Goal: Navigation & Orientation: Find specific page/section

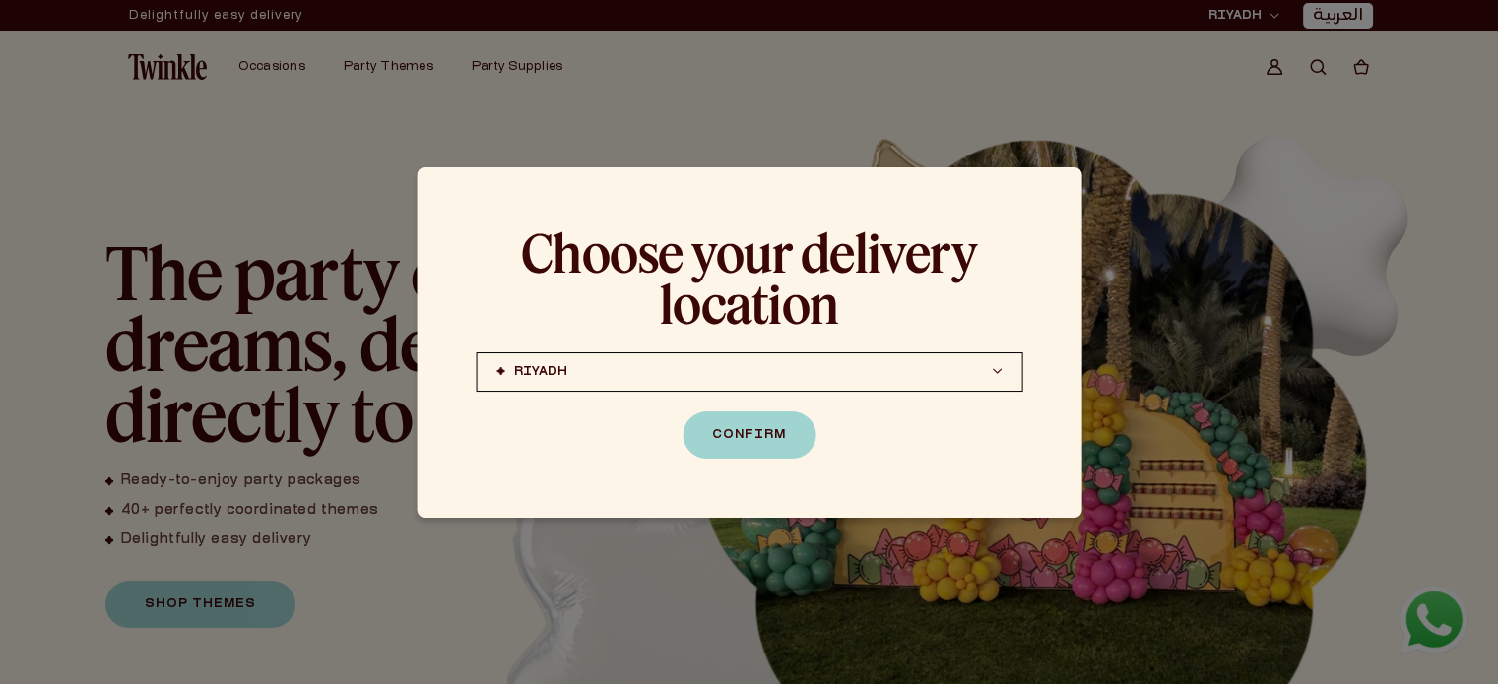
click at [987, 374] on button "[PERSON_NAME] (coming soon) [GEOGRAPHIC_DATA] (coming soon)" at bounding box center [749, 372] width 547 height 39
click at [1174, 212] on div at bounding box center [749, 342] width 1498 height 684
click at [1259, 244] on div at bounding box center [749, 342] width 1498 height 684
click at [984, 373] on button "[PERSON_NAME] (coming soon) [GEOGRAPHIC_DATA] (coming soon)" at bounding box center [749, 372] width 547 height 39
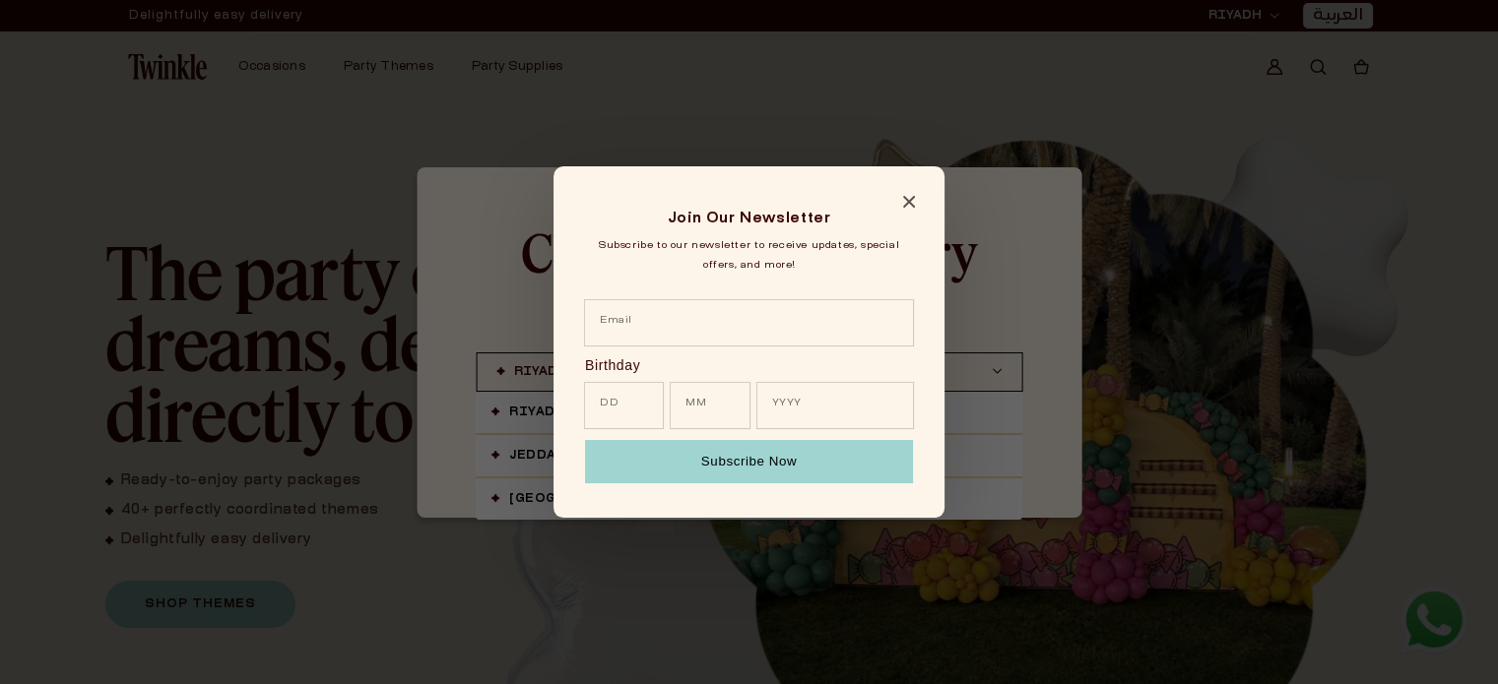
click at [903, 198] on icon "Close modal" at bounding box center [909, 202] width 12 height 12
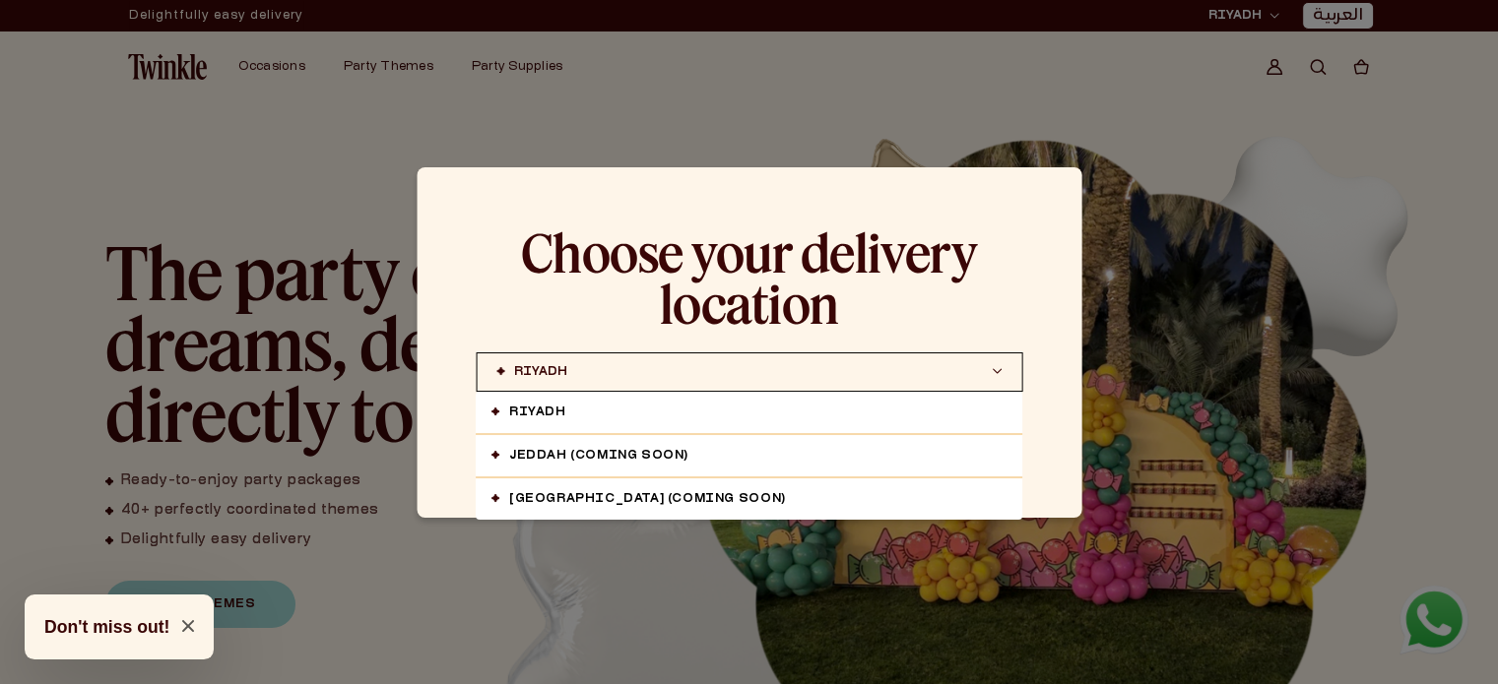
click at [182, 623] on icon "Close modal" at bounding box center [188, 626] width 12 height 12
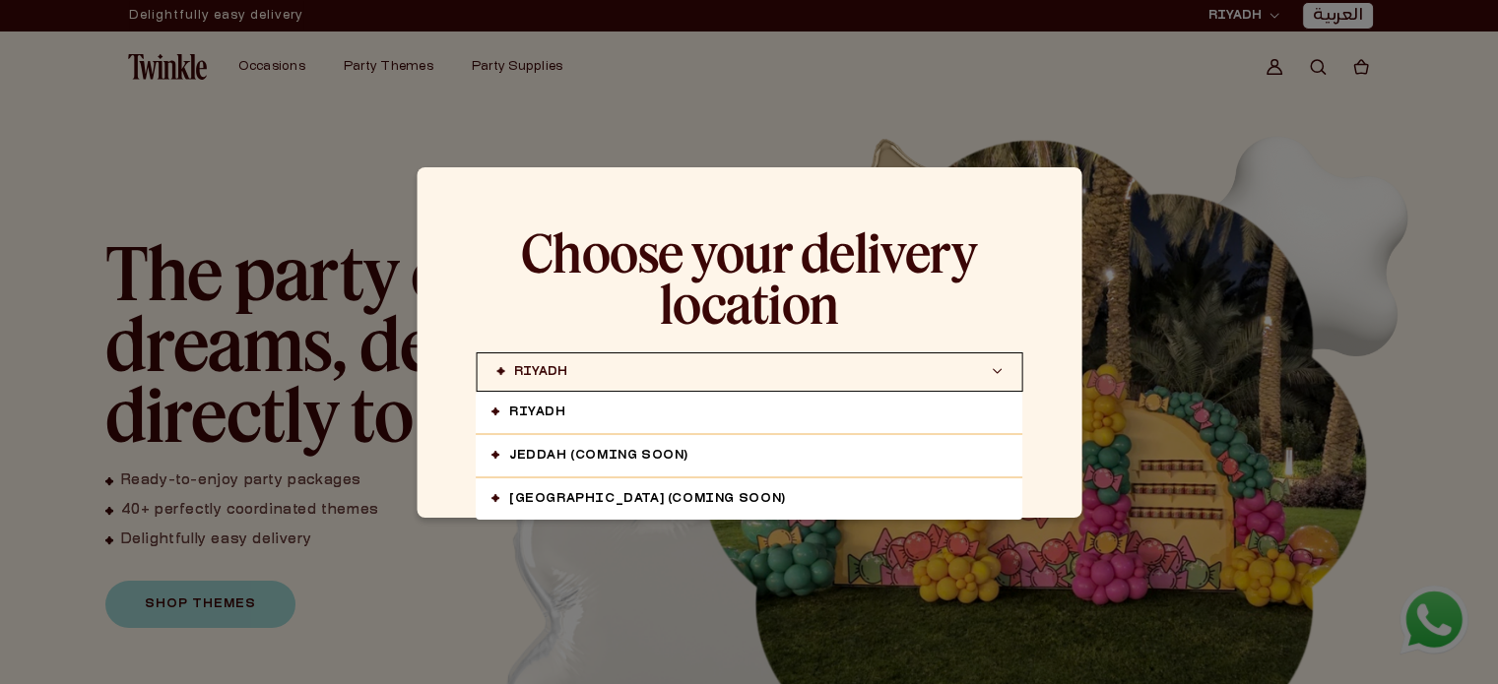
click at [528, 409] on link "RIYADH" at bounding box center [749, 412] width 547 height 41
